Goal: Check status: Check status

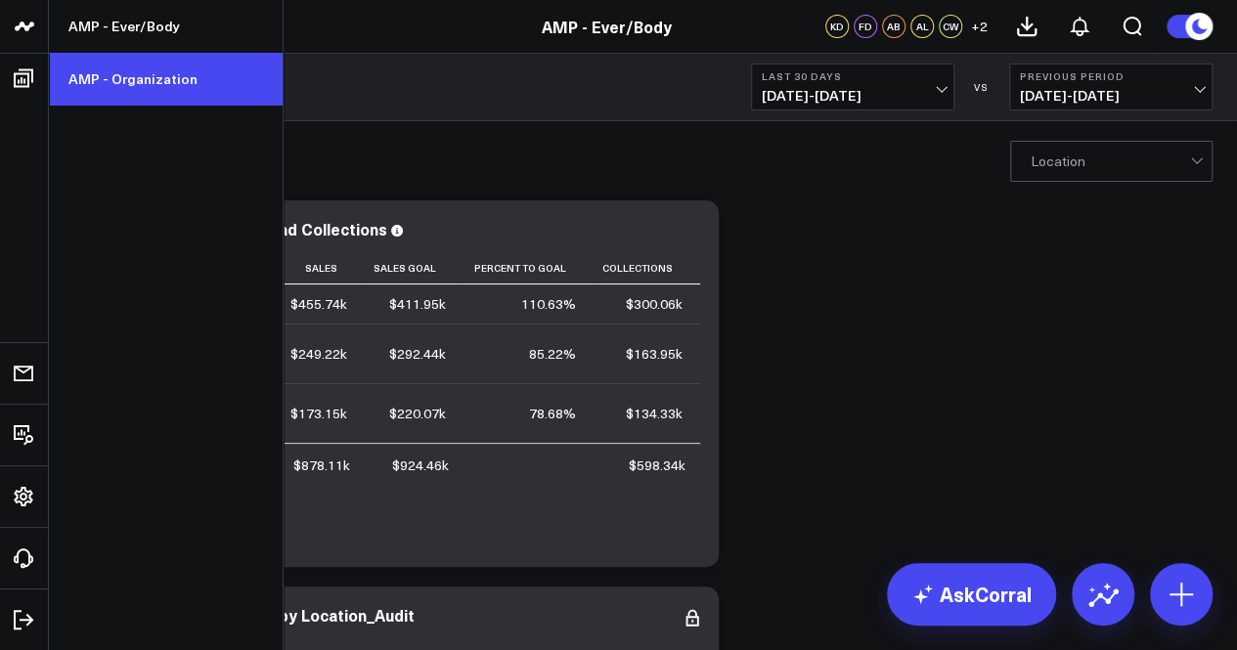
click at [116, 87] on link "AMP - Organization" at bounding box center [166, 79] width 234 height 53
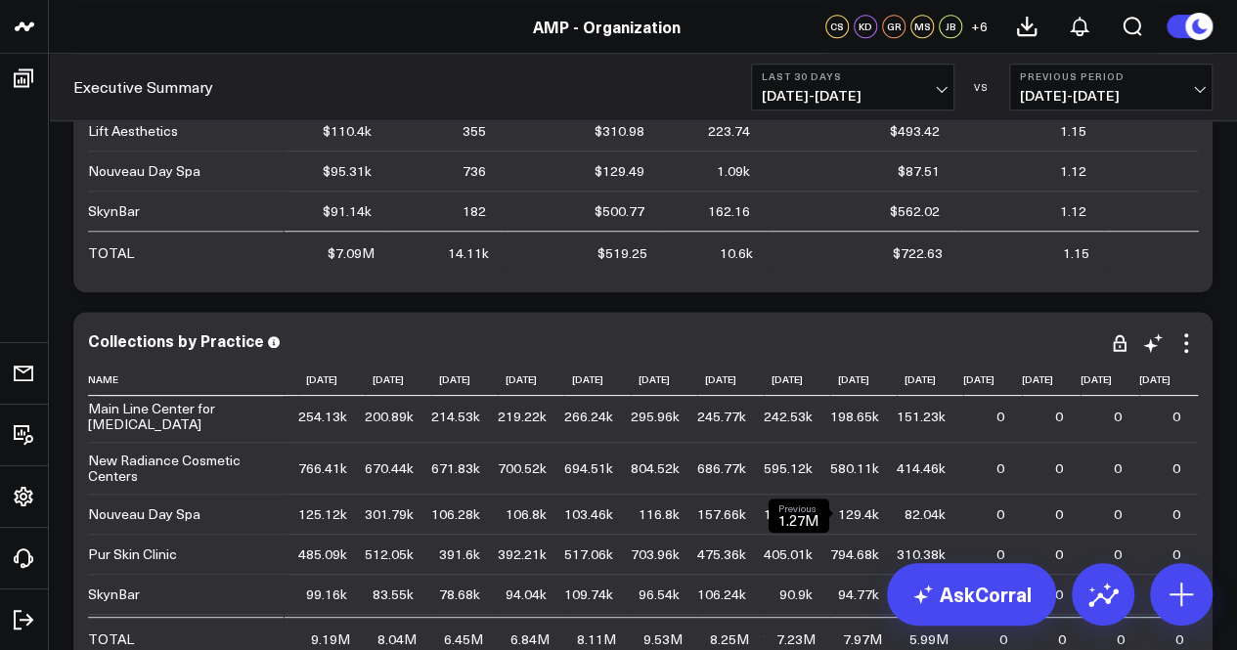
scroll to position [489, 408]
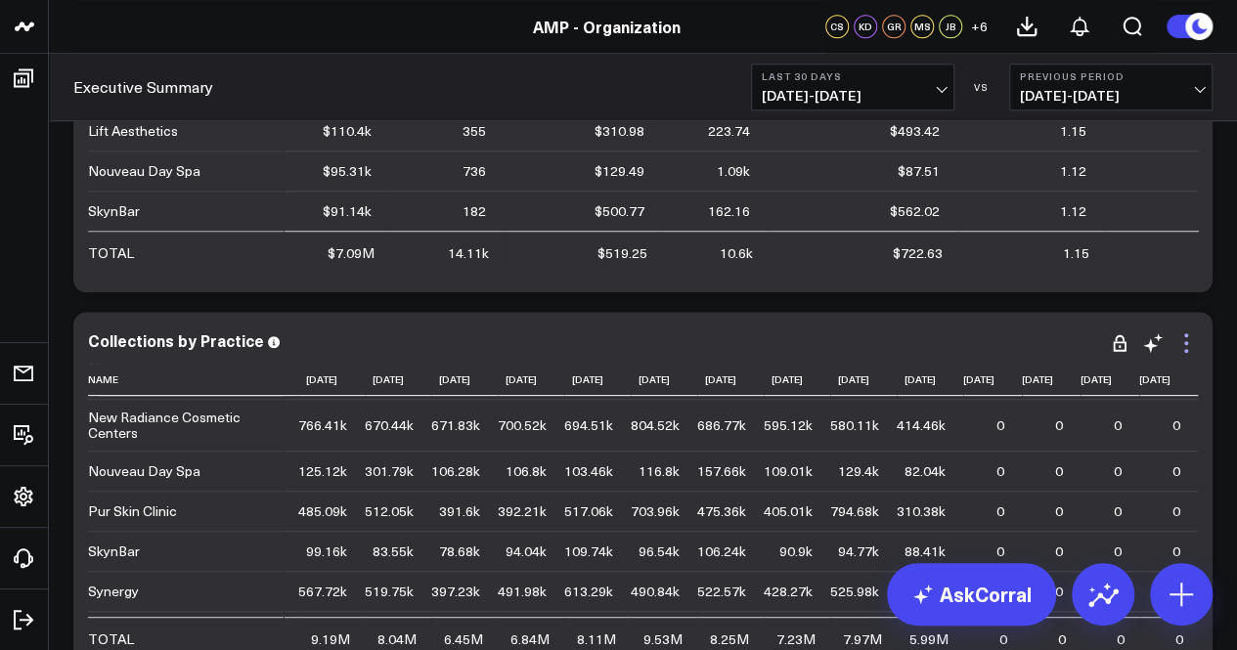
click at [1187, 347] on icon at bounding box center [1186, 343] width 23 height 23
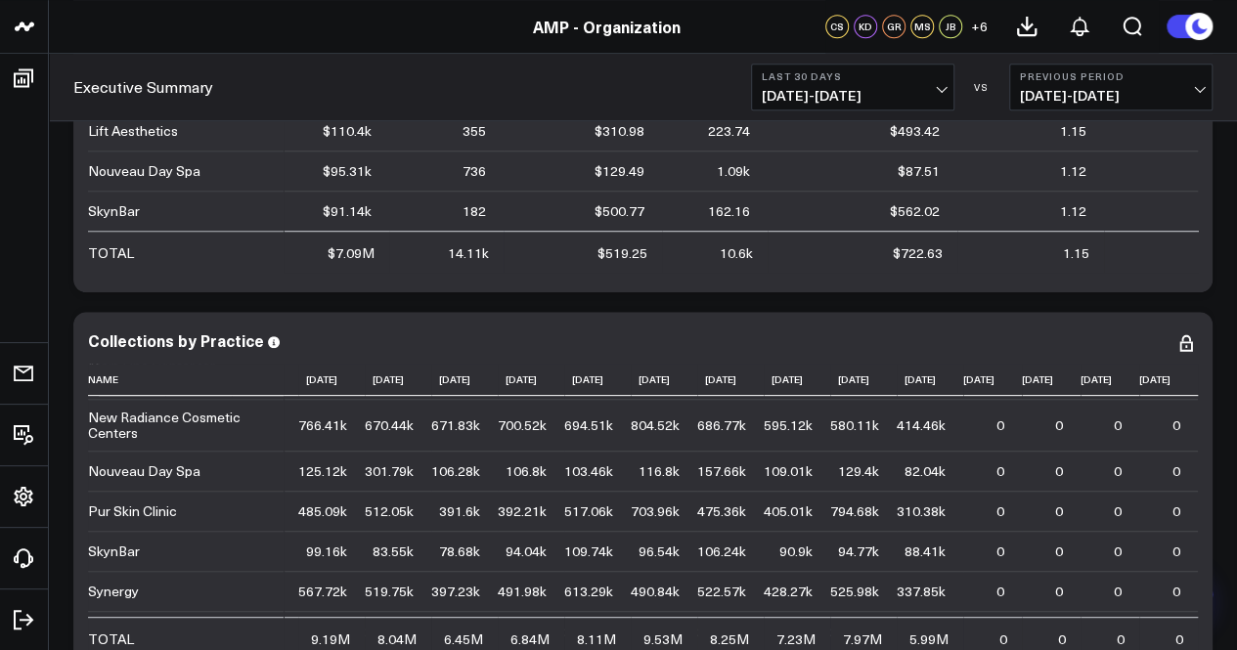
click at [941, 93] on span "[DATE] - [DATE]" at bounding box center [853, 96] width 182 height 16
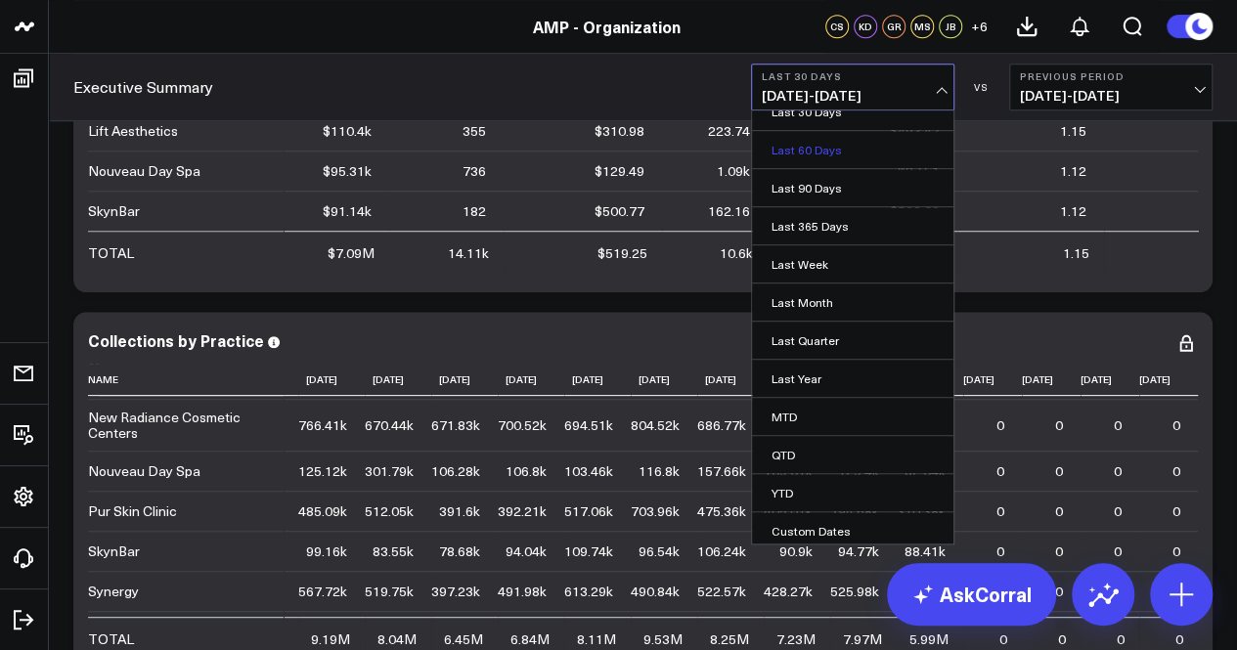
scroll to position [782, 0]
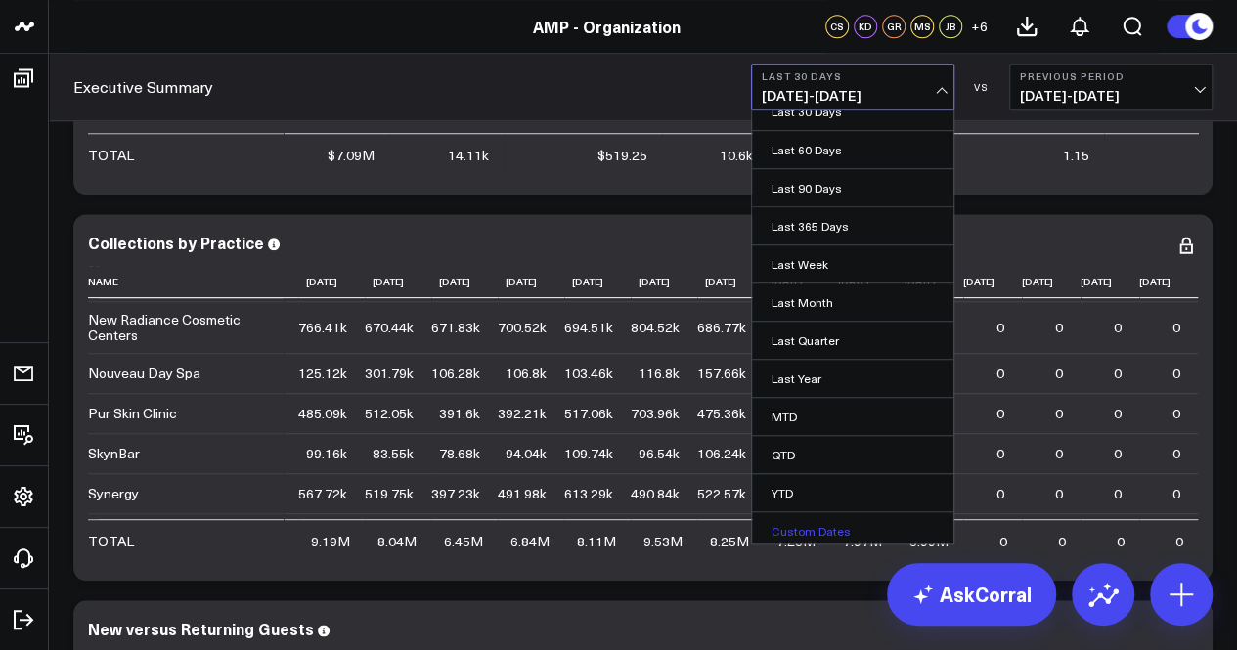
click at [849, 524] on link "Custom Dates" at bounding box center [852, 531] width 201 height 37
select select "7"
select select "2025"
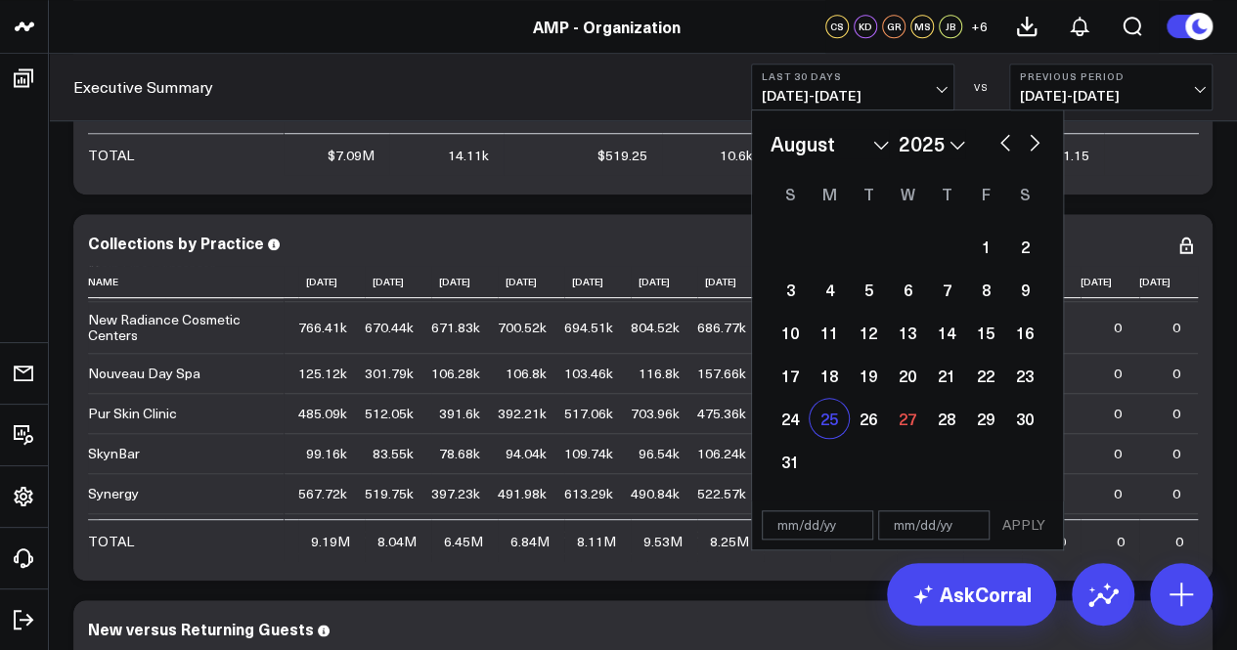
click at [835, 417] on div "25" at bounding box center [829, 418] width 39 height 39
type input "[DATE]"
select select "7"
select select "2025"
click at [912, 423] on div "27" at bounding box center [907, 418] width 39 height 39
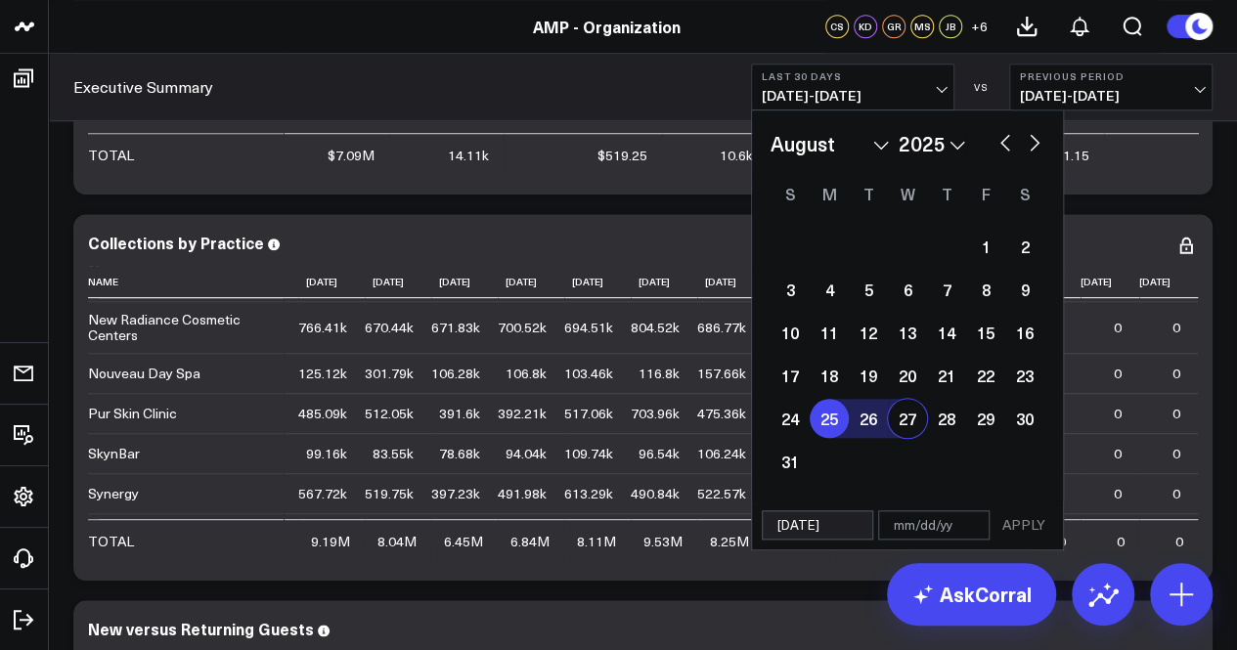
type input "[DATE]"
select select "7"
select select "2025"
click at [1011, 518] on button "APPLY" at bounding box center [1024, 525] width 59 height 29
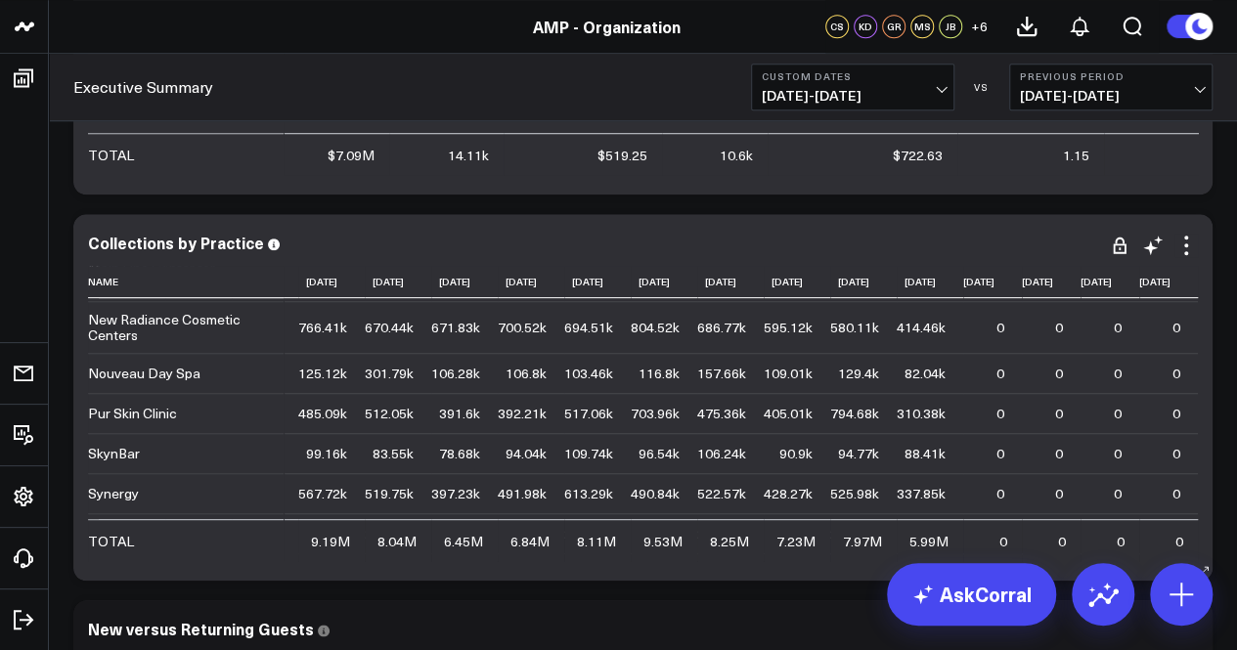
scroll to position [566, 408]
